Goal: Check status

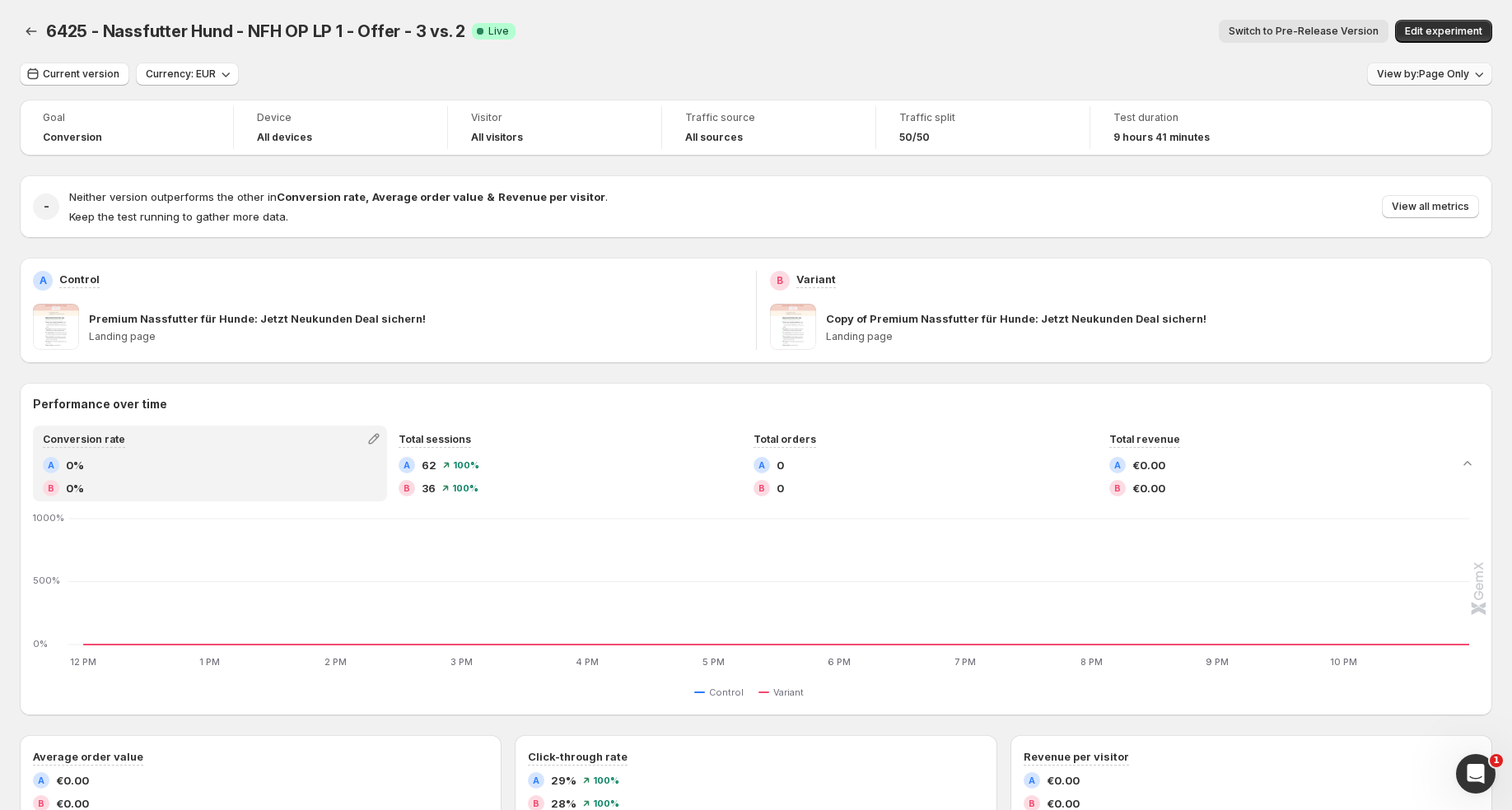
click at [1442, 69] on span "View by: Page Only" at bounding box center [1423, 74] width 92 height 13
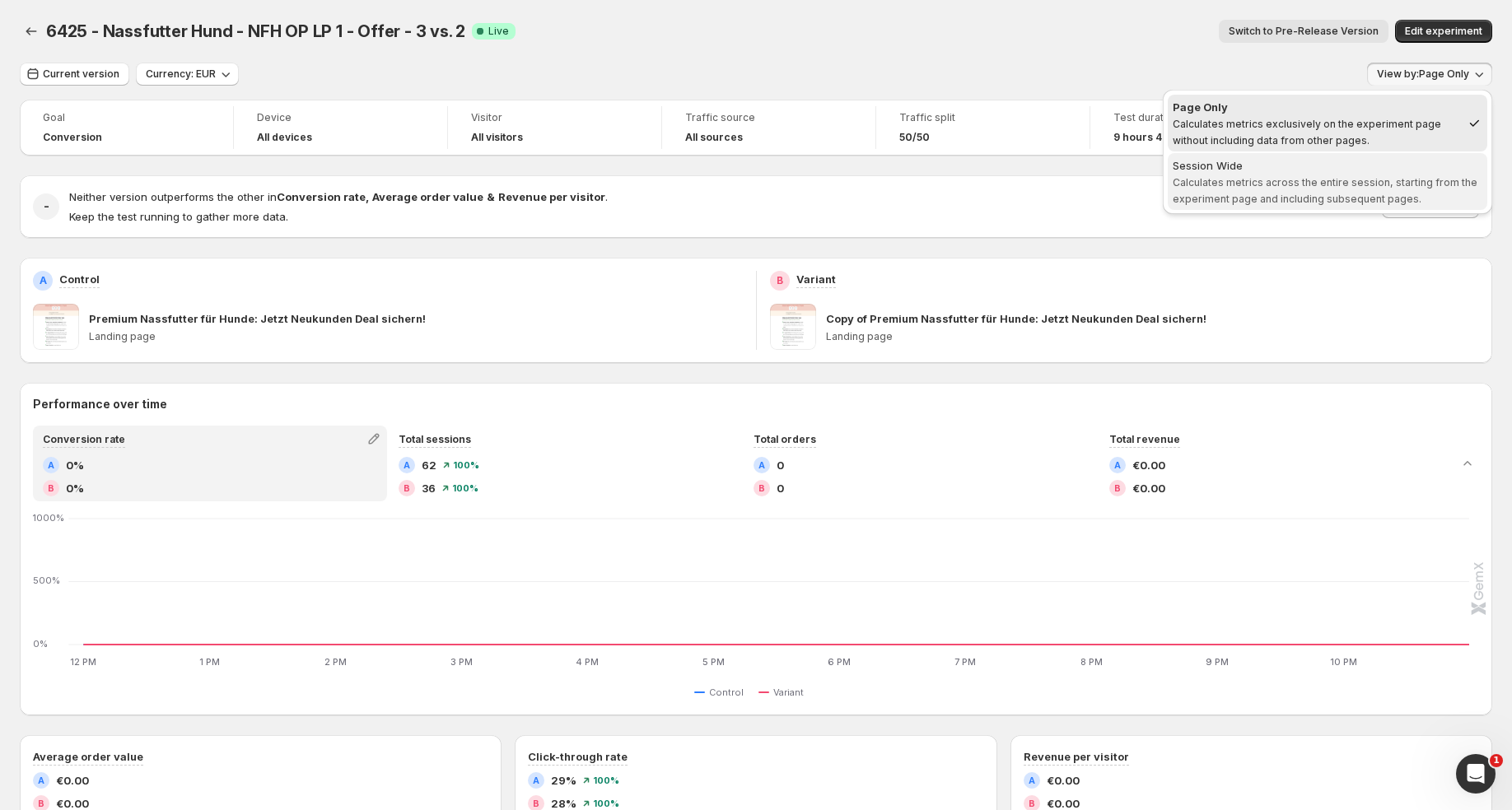
click at [1366, 196] on span "Calculates metrics across the entire session, starting from the experiment page…" at bounding box center [1325, 191] width 304 height 28
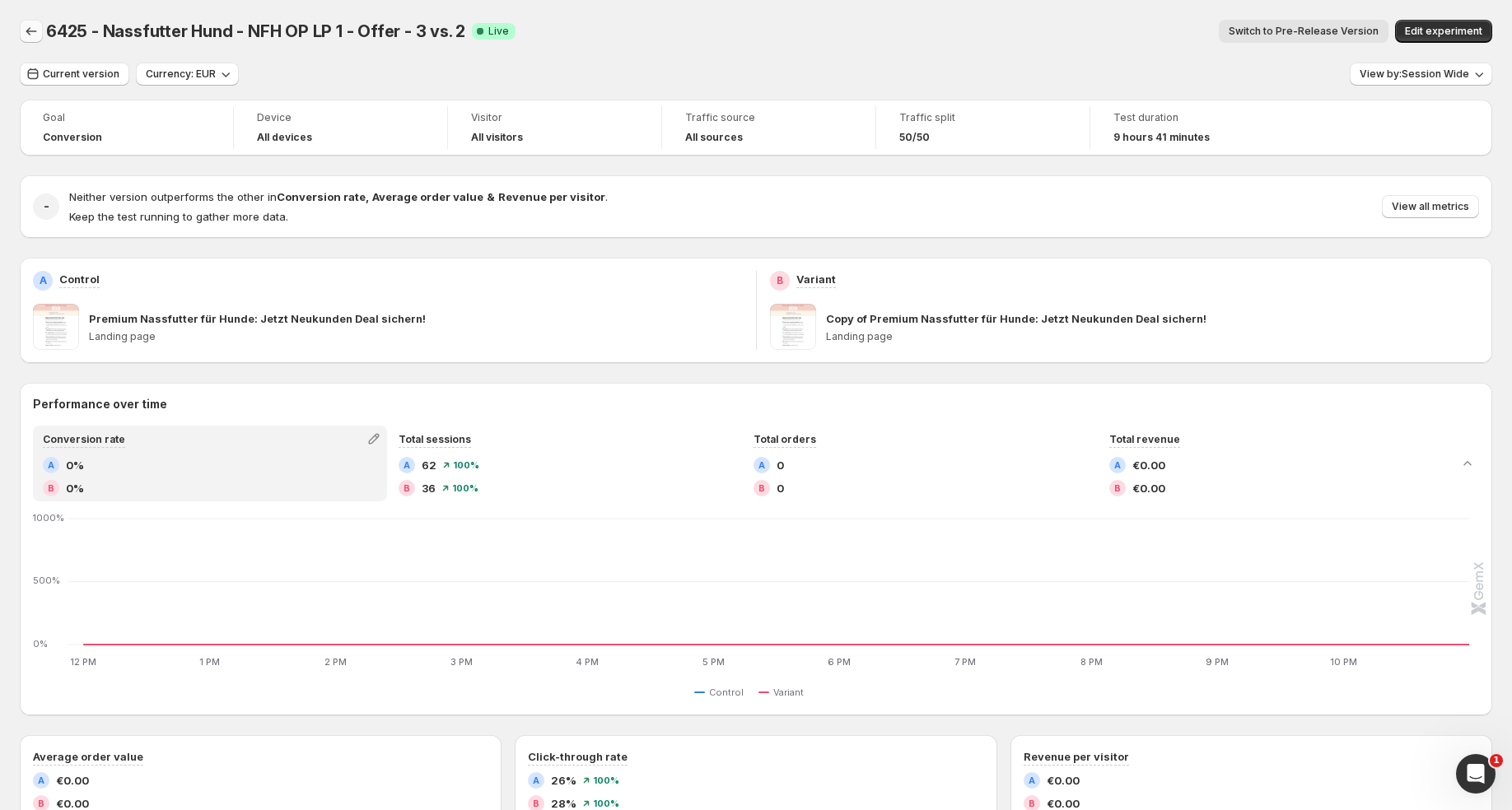
click at [21, 38] on button "Back" at bounding box center [32, 32] width 23 height 23
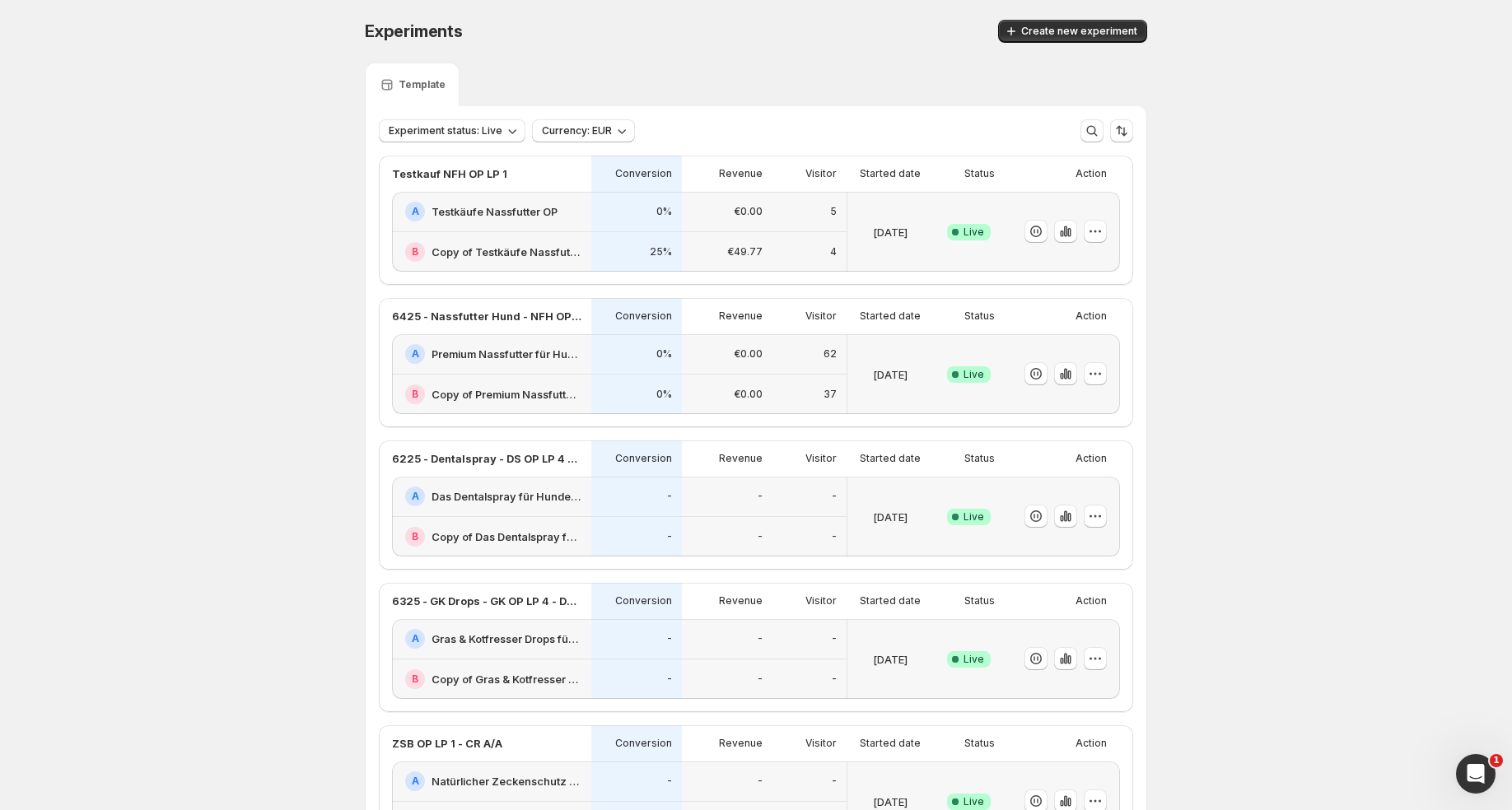
click at [576, 374] on div "B Copy of Premium Nassfutter für Hunde: Jetzt Neukunden Deal sichern!" at bounding box center [492, 394] width 199 height 39
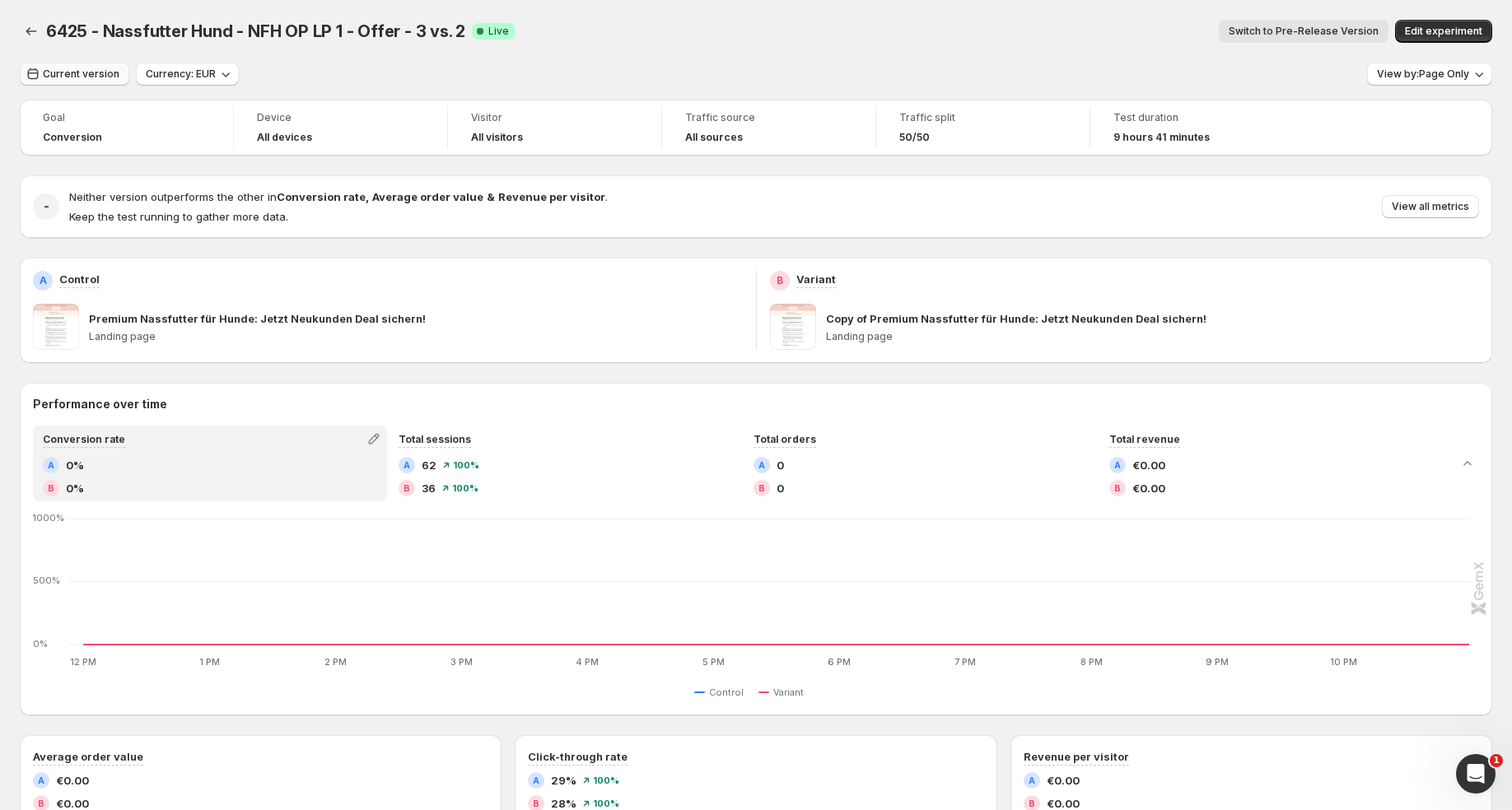
click at [94, 74] on span "Current version" at bounding box center [81, 74] width 77 height 13
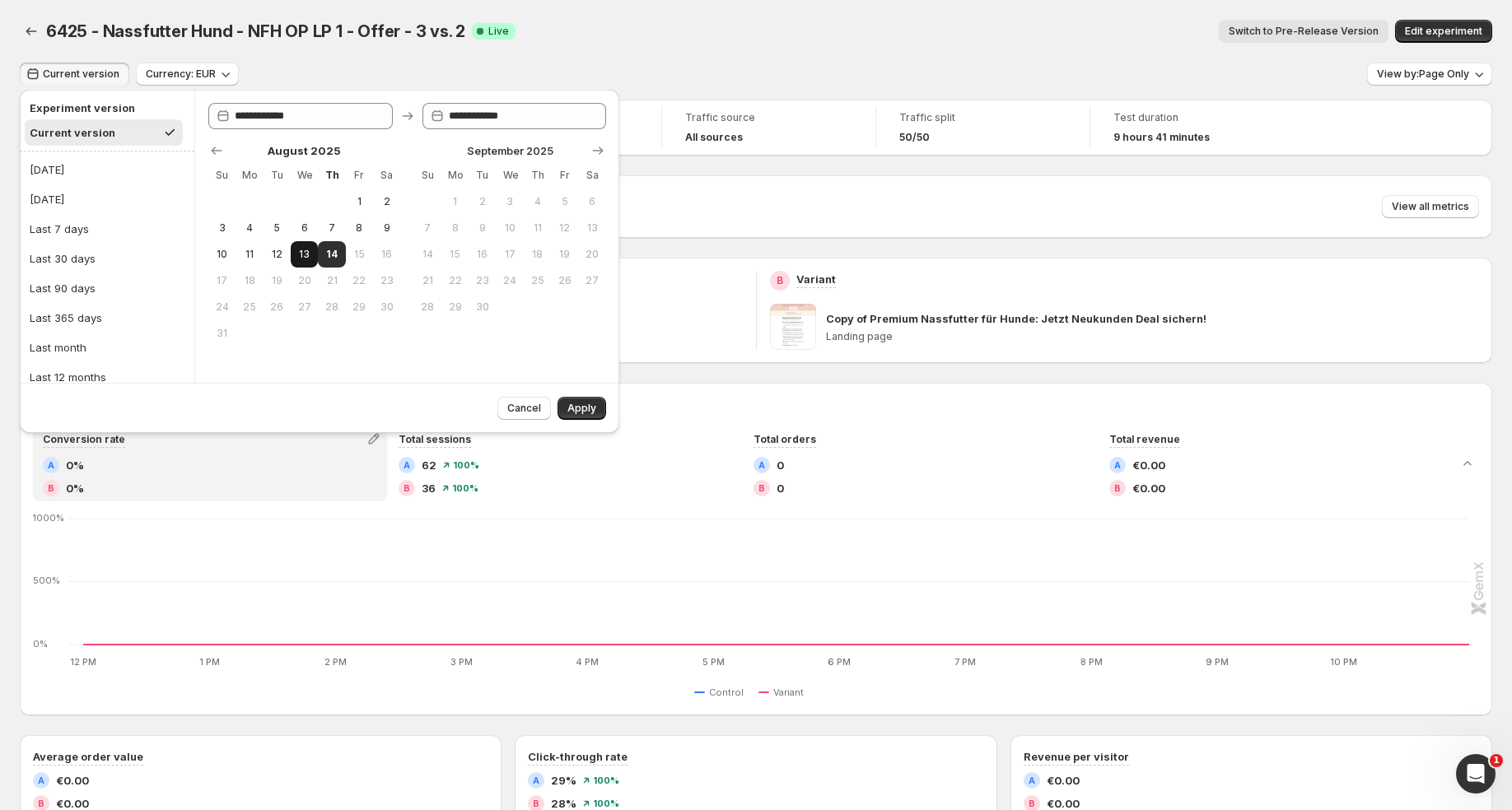
click at [313, 257] on button "13" at bounding box center [304, 254] width 27 height 27
type input "**********"
click at [328, 257] on span "14" at bounding box center [331, 254] width 14 height 13
type input "**********"
click at [588, 407] on span "Apply" at bounding box center [581, 409] width 28 height 13
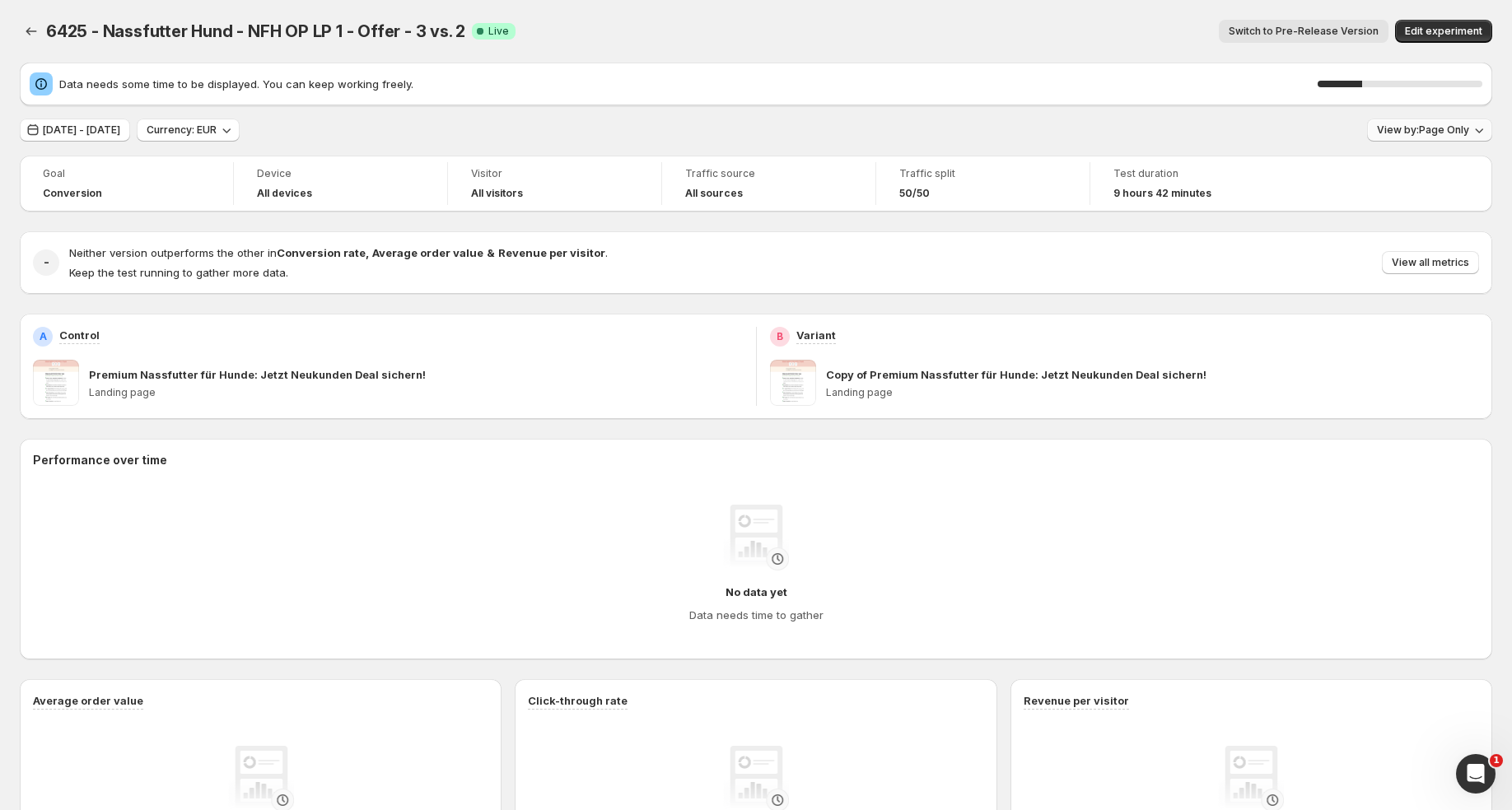
click at [1447, 77] on div "27 %" at bounding box center [1399, 84] width 165 height 17
click at [1453, 136] on button "View by: Page Only" at bounding box center [1430, 130] width 125 height 23
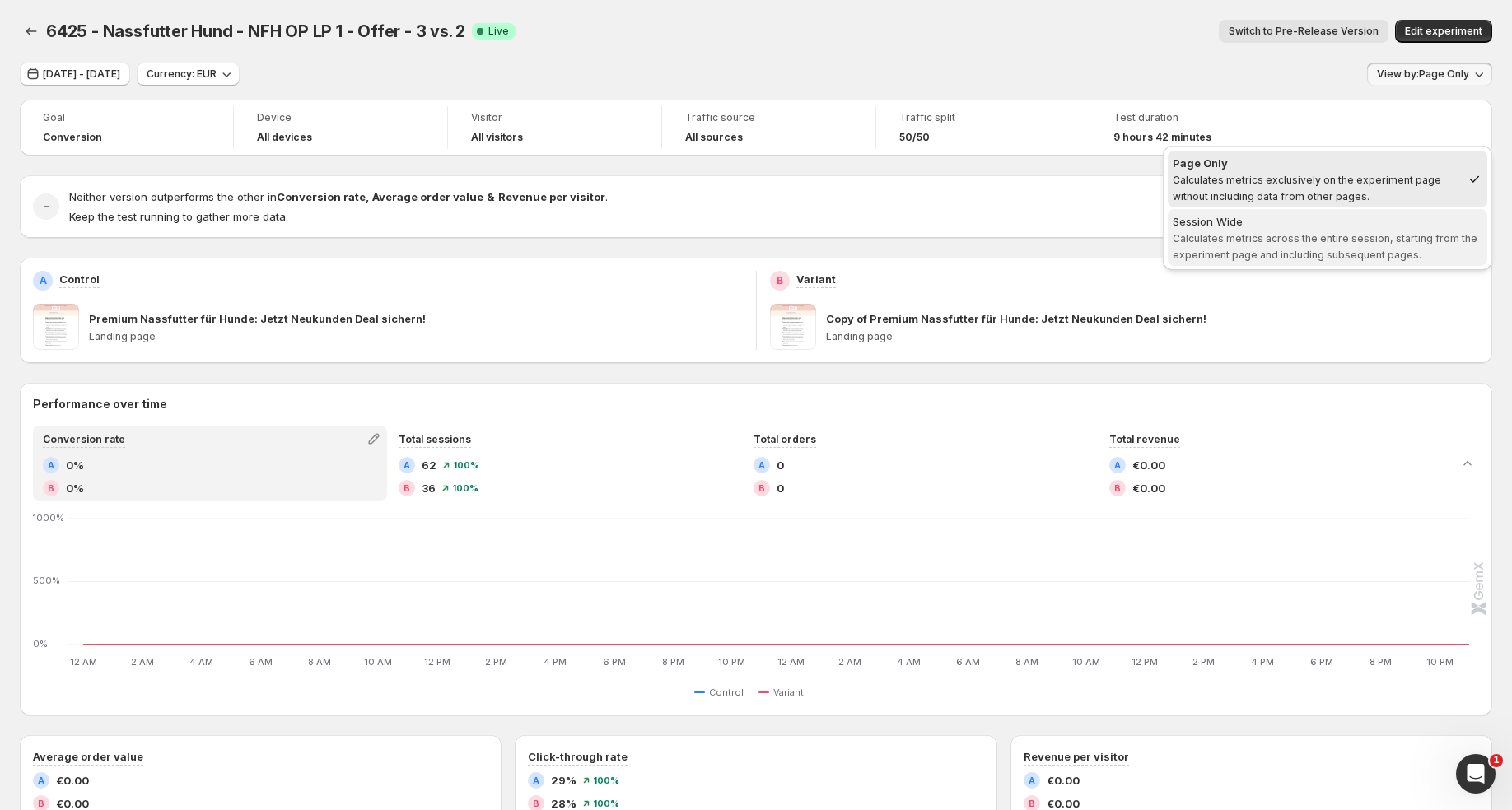
click at [1416, 228] on div "Session Wide" at bounding box center [1327, 222] width 309 height 17
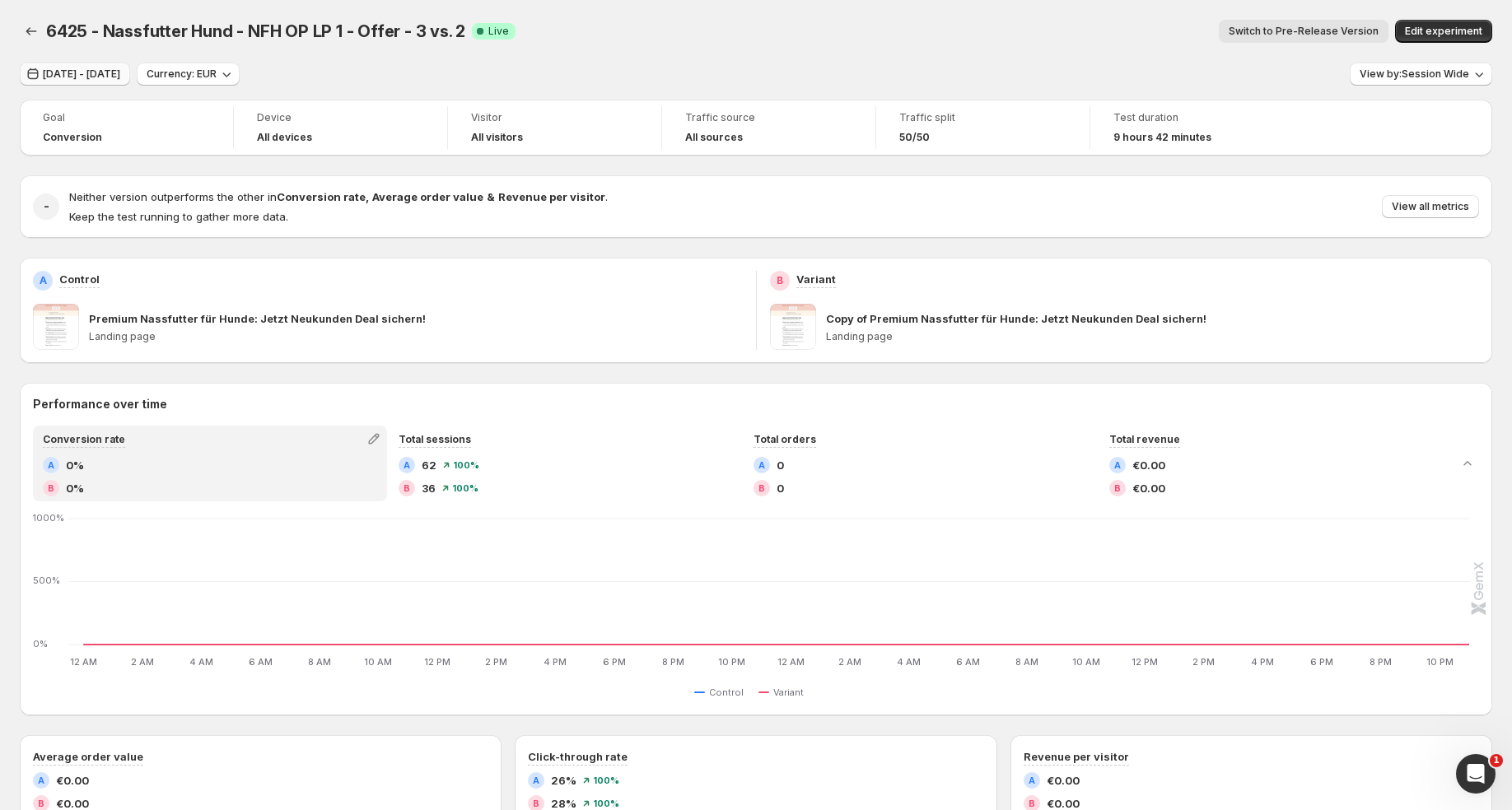
click at [142, 127] on div "Goal" at bounding box center [126, 120] width 167 height 20
click at [120, 70] on span "[DATE] - [DATE]" at bounding box center [81, 74] width 78 height 13
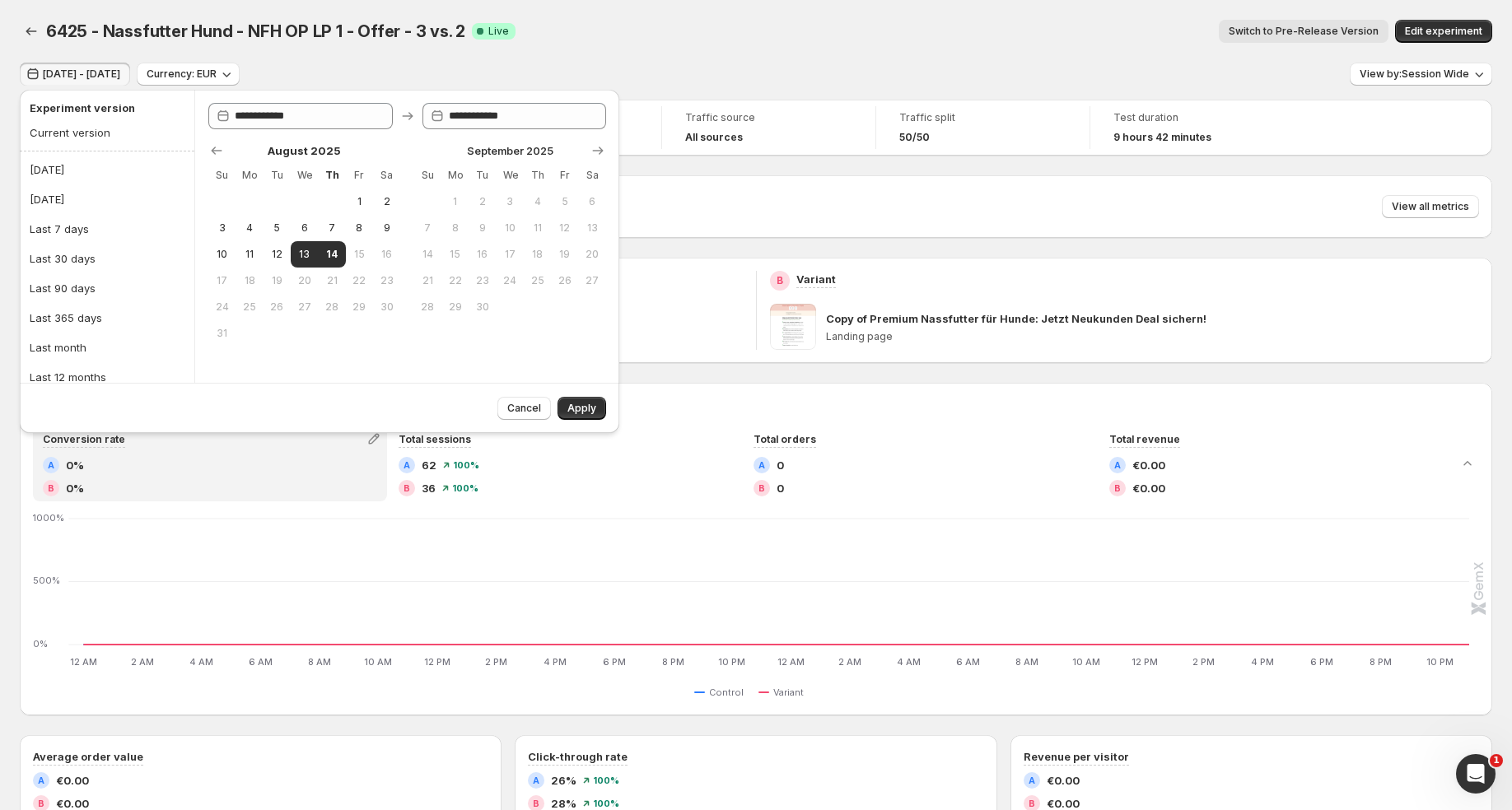
click at [128, 152] on ul "[DATE] [DATE] Last 7 days Last 30 days Last 90 days Last 365 days Last month La…" at bounding box center [107, 288] width 175 height 273
click at [91, 165] on button "[DATE]" at bounding box center [107, 170] width 165 height 27
type input "**********"
click at [581, 401] on button "Apply" at bounding box center [582, 409] width 49 height 23
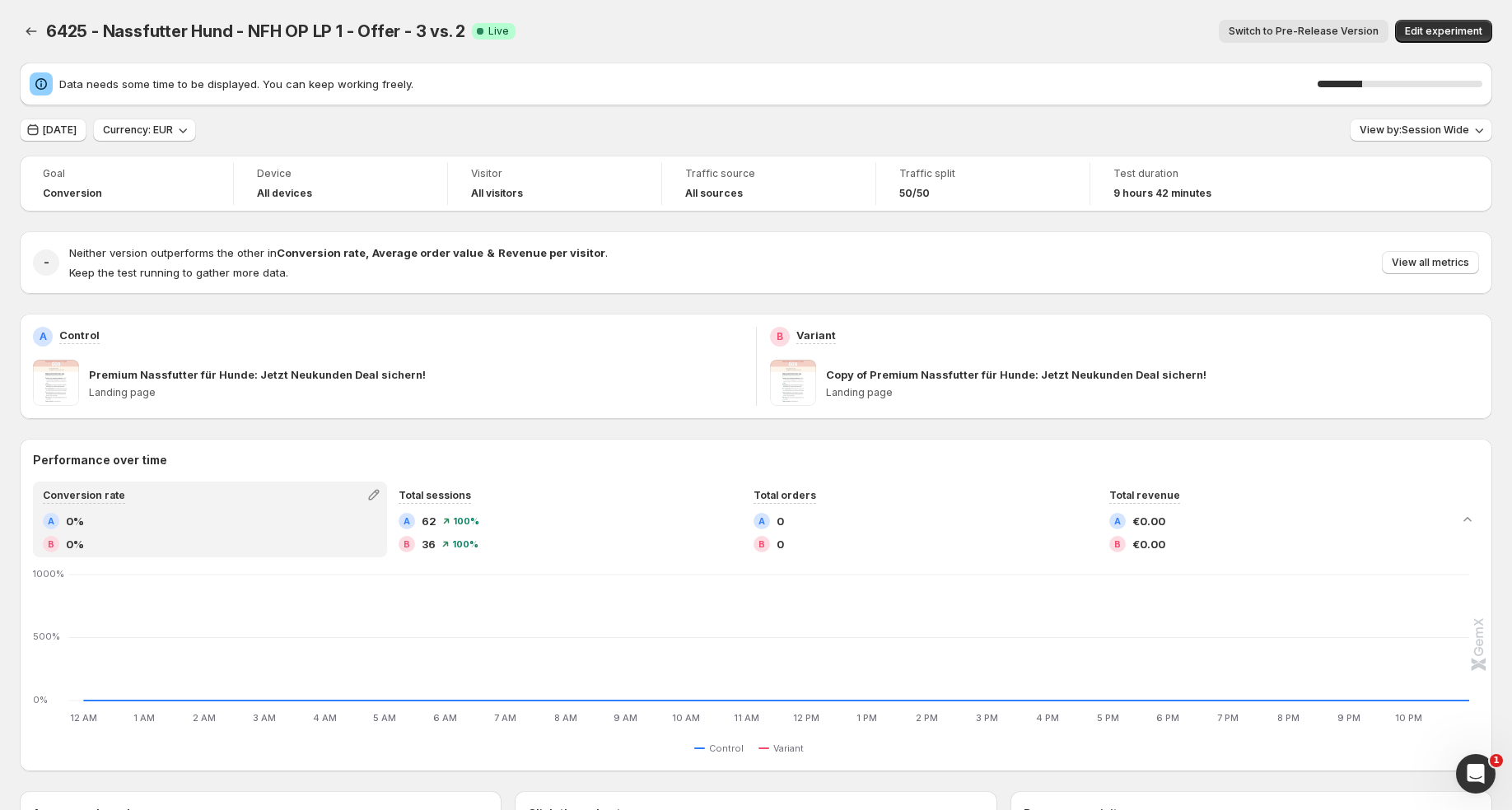
click at [1469, 776] on icon "Open Intercom Messenger" at bounding box center [1476, 774] width 27 height 27
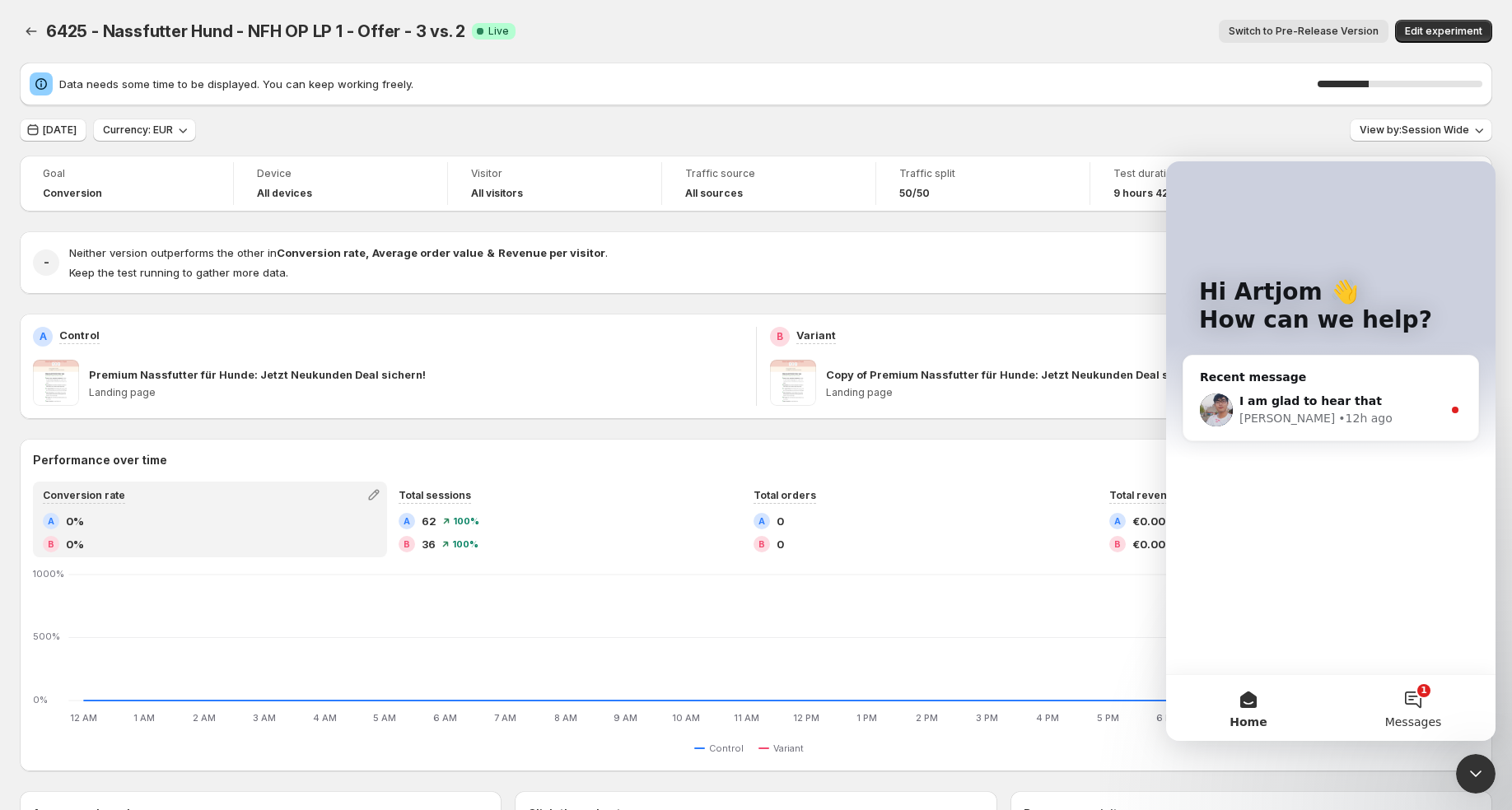
click at [1411, 711] on button "1 Messages" at bounding box center [1412, 707] width 165 height 66
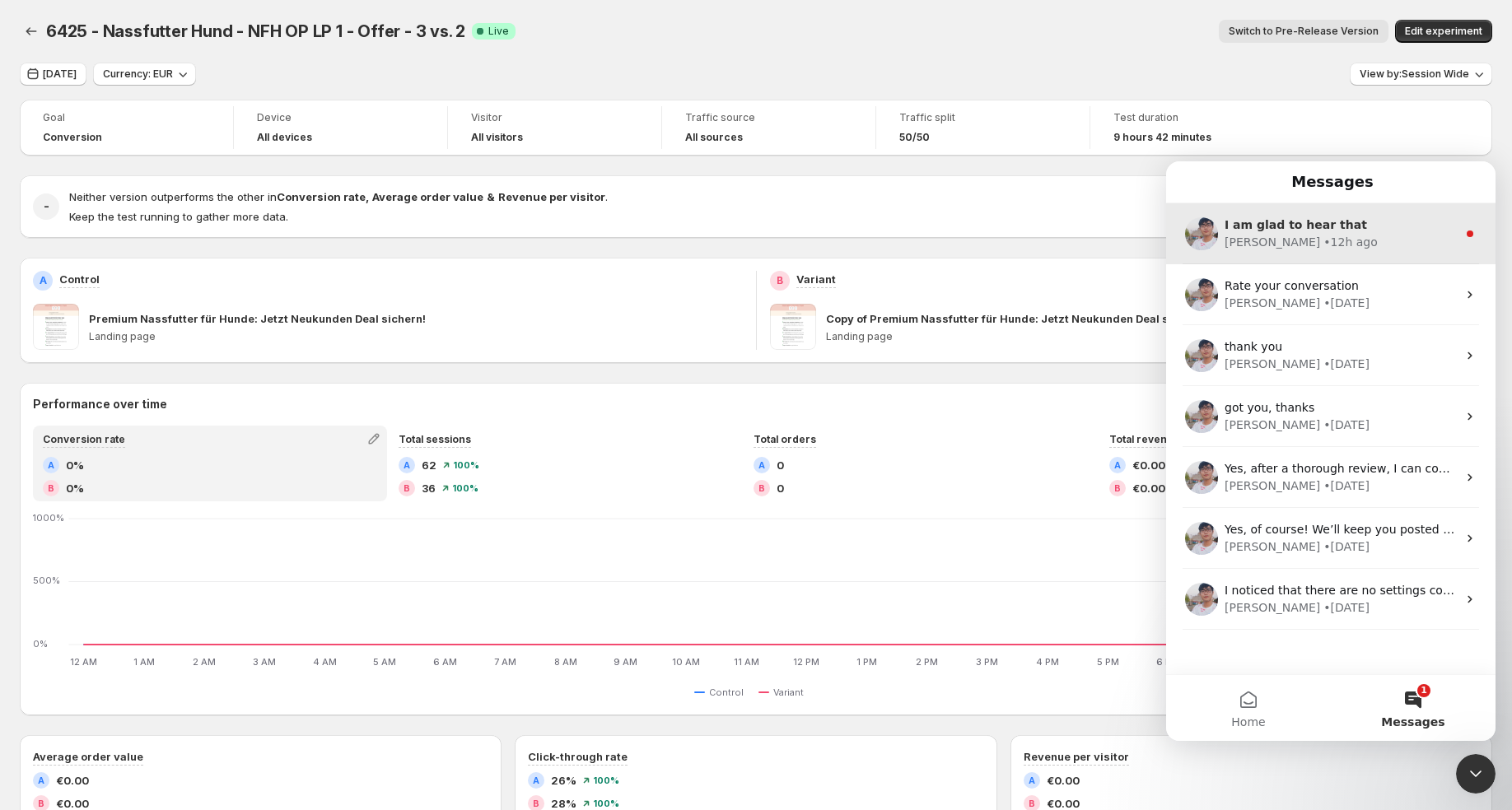
click at [1345, 231] on div "I am glad to hear that" at bounding box center [1341, 225] width 232 height 18
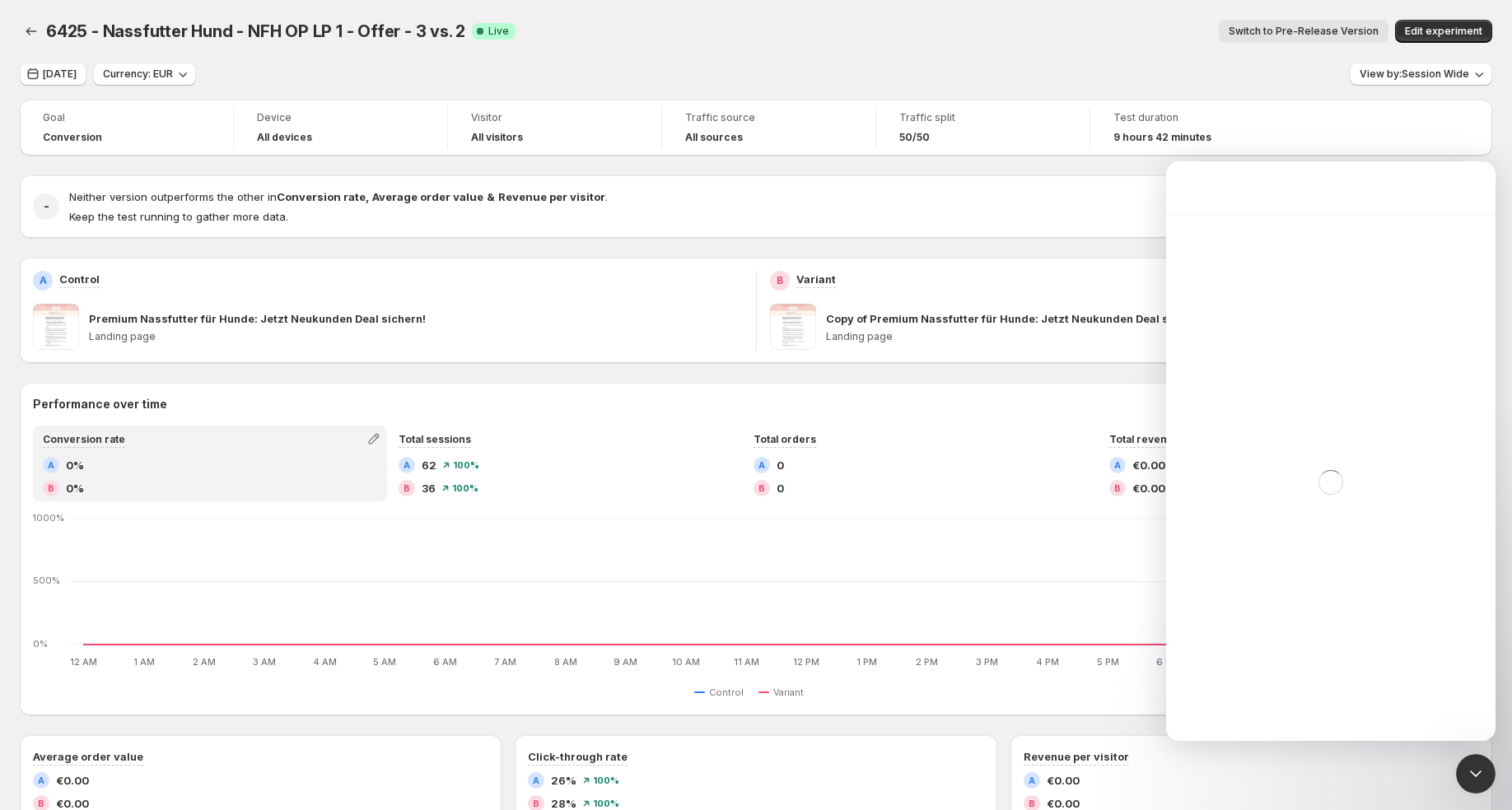
click at [1486, 787] on div "Close Intercom Messenger" at bounding box center [1475, 773] width 39 height 39
